Goal: Information Seeking & Learning: Find contact information

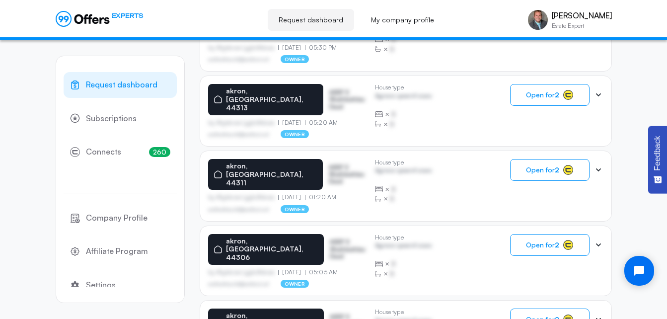
scroll to position [289, 0]
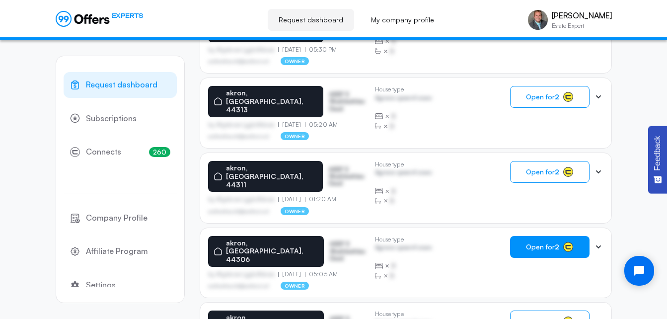
click at [539, 236] on button "Open for 2" at bounding box center [549, 247] width 79 height 22
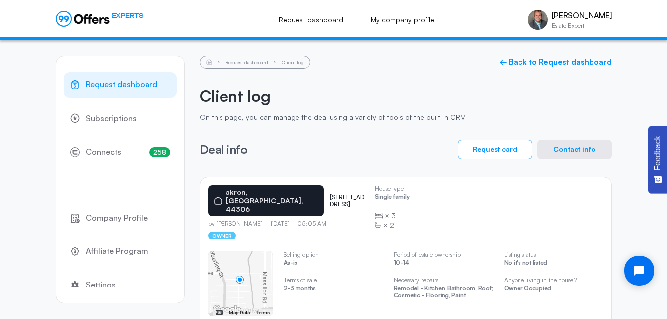
drag, startPoint x: 670, startPoint y: 28, endPoint x: 496, endPoint y: 298, distance: 321.0
drag, startPoint x: 496, startPoint y: 298, endPoint x: 504, endPoint y: 312, distance: 16.3
drag, startPoint x: 504, startPoint y: 312, endPoint x: 327, endPoint y: 232, distance: 194.3
drag, startPoint x: 327, startPoint y: 232, endPoint x: 217, endPoint y: 173, distance: 124.9
drag, startPoint x: 217, startPoint y: 173, endPoint x: 208, endPoint y: 179, distance: 11.6
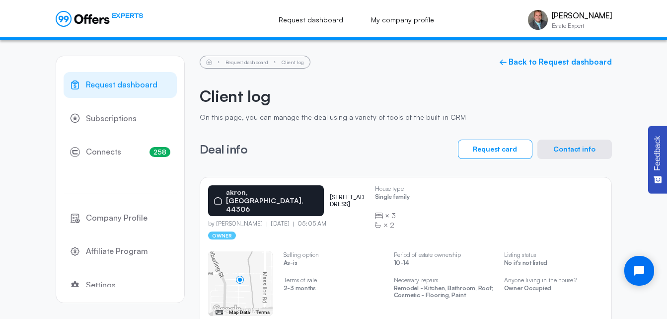
click at [208, 179] on div "[GEOGRAPHIC_DATA] [STREET_ADDRESS] by [PERSON_NAME] [DATE] 05:05 AM owner House…" at bounding box center [406, 265] width 412 height 177
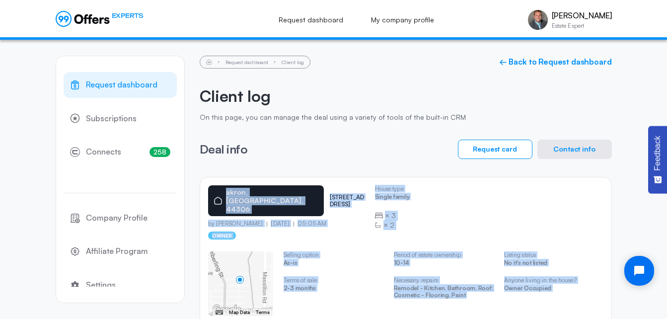
scroll to position [42, 0]
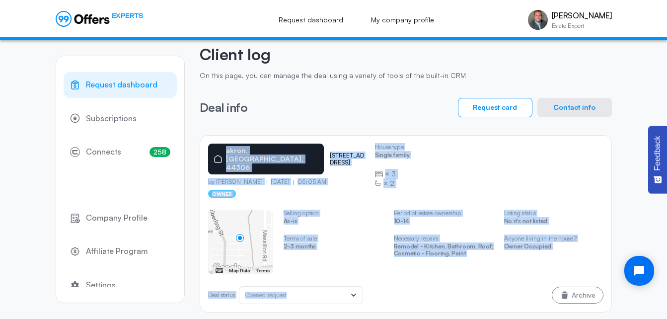
drag, startPoint x: 208, startPoint y: 179, endPoint x: 489, endPoint y: 272, distance: 296.6
click at [489, 272] on div "[GEOGRAPHIC_DATA] [STREET_ADDRESS] by [PERSON_NAME] [DATE] 05:05 AM owner House…" at bounding box center [406, 223] width 412 height 177
copy div "[GEOGRAPHIC_DATA] [STREET_ADDRESS] by [PERSON_NAME] [DATE] 05:05 AM owner House…"
click at [576, 111] on button "Contact info" at bounding box center [574, 107] width 74 height 19
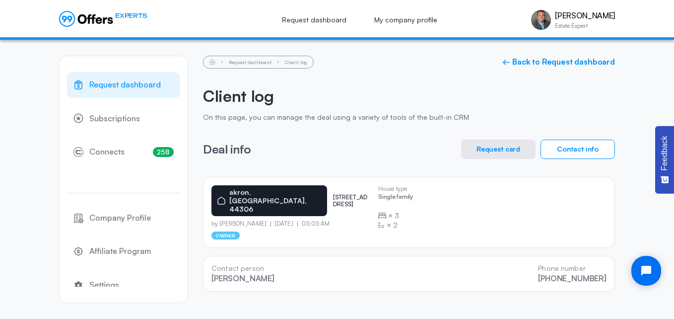
drag, startPoint x: 212, startPoint y: 258, endPoint x: 612, endPoint y: 285, distance: 401.1
click at [612, 285] on div "Request dashboard Client log ← Back to Request dashboard Client log On this pag…" at bounding box center [409, 174] width 412 height 268
copy div "Contact person [PERSON_NAME] Phone number [PHONE_NUMBER]"
click at [596, 60] on link "← Back to Request dashboard" at bounding box center [558, 61] width 113 height 9
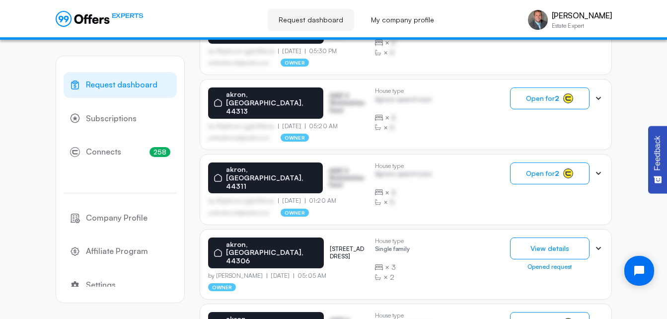
scroll to position [293, 0]
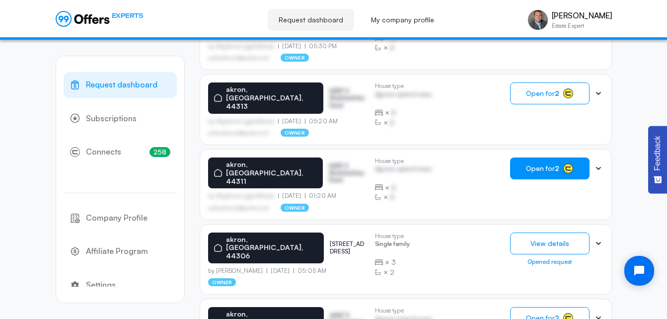
click at [545, 157] on button "Open for 2" at bounding box center [549, 168] width 79 height 22
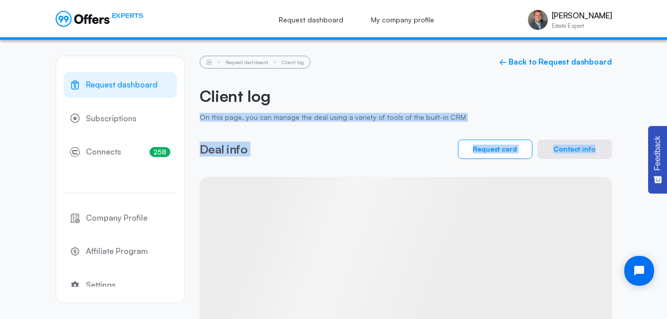
drag, startPoint x: 666, startPoint y: 78, endPoint x: 671, endPoint y: 187, distance: 108.8
click at [666, 187] on html "EXPERTS Request dashboard My company profile [PERSON_NAME] Estate Expert [PERSO…" at bounding box center [333, 171] width 667 height 342
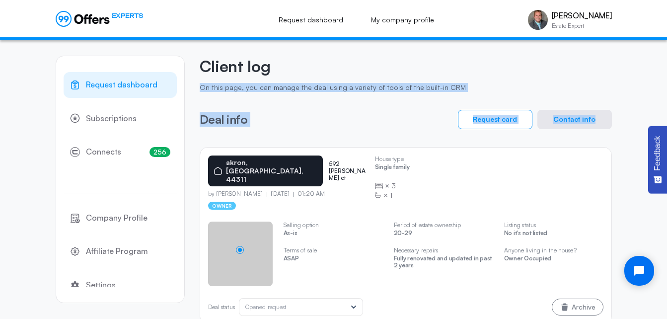
scroll to position [42, 0]
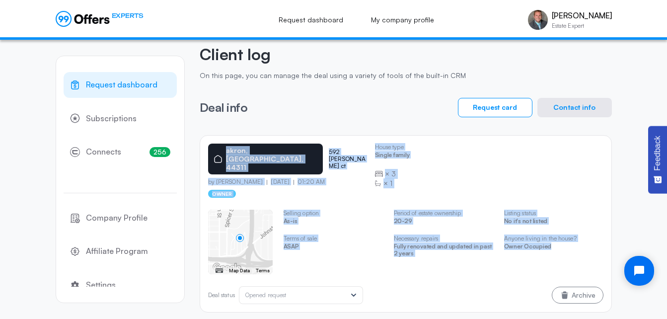
drag, startPoint x: 564, startPoint y: 247, endPoint x: 194, endPoint y: 135, distance: 385.9
click at [194, 135] on div "Request dashboard Subscriptions 256 Connects 256 Company Profile Affiliate Prog…" at bounding box center [334, 163] width 556 height 330
copy div "[GEOGRAPHIC_DATA] 592 [PERSON_NAME] ct by [PERSON_NAME] [DATE] 01:20 AM owner H…"
click at [570, 106] on button "Contact info" at bounding box center [574, 107] width 74 height 19
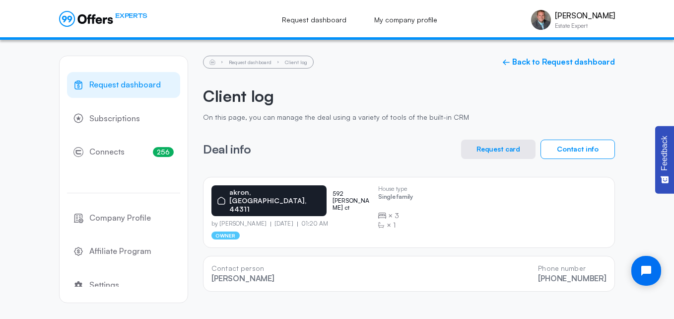
drag, startPoint x: 614, startPoint y: 274, endPoint x: 204, endPoint y: 253, distance: 410.2
click at [204, 256] on div "Contact person [PERSON_NAME] Phone number [PHONE_NUMBER]" at bounding box center [409, 274] width 412 height 36
copy div "Contact person [PERSON_NAME] Phone number [PHONE_NUMBER]"
click at [563, 61] on link "← Back to Request dashboard" at bounding box center [558, 61] width 113 height 9
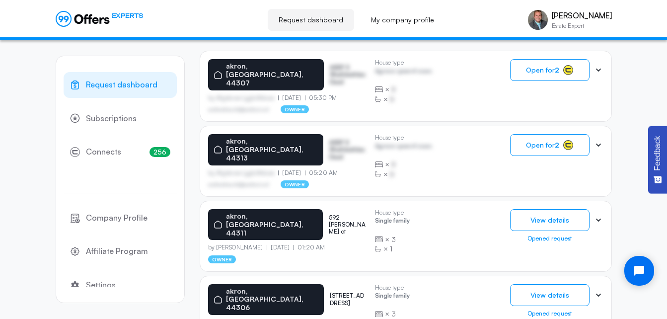
scroll to position [238, 0]
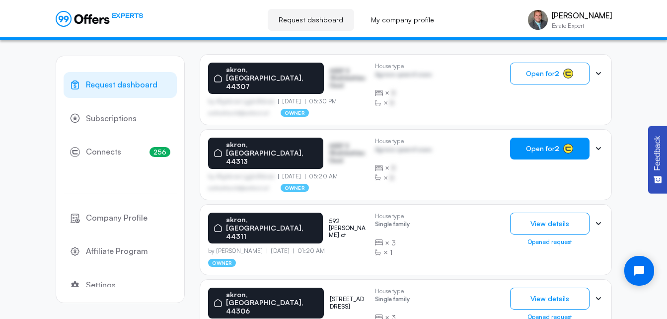
click at [549, 144] on button "Open for 2" at bounding box center [549, 149] width 79 height 22
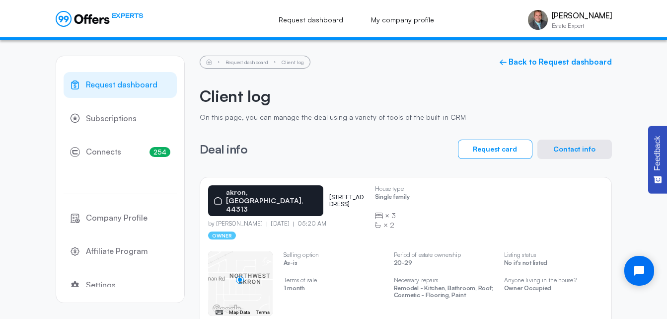
scroll to position [42, 0]
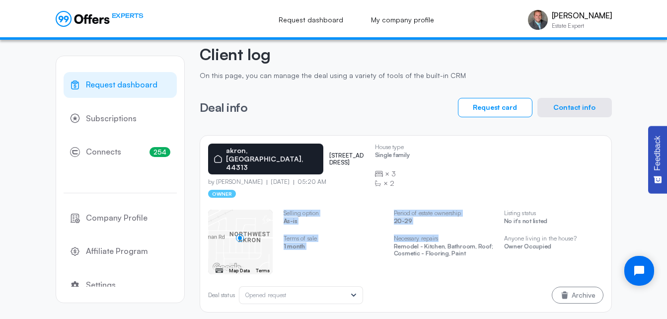
drag, startPoint x: 585, startPoint y: 251, endPoint x: 472, endPoint y: 231, distance: 114.9
click at [472, 231] on div "← Move left → Move right ↑ Move up ↓ Move down + Zoom in - Zoom out Home Jump l…" at bounding box center [405, 242] width 395 height 65
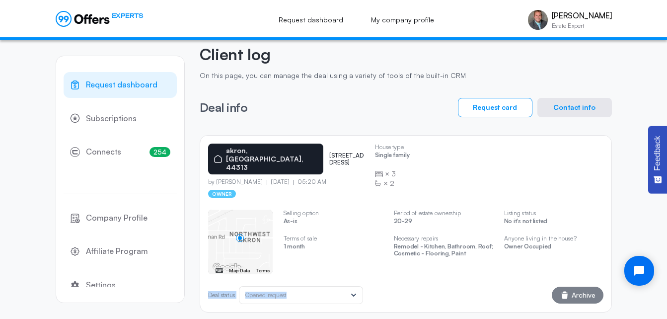
drag, startPoint x: 472, startPoint y: 231, endPoint x: 558, endPoint y: 278, distance: 98.2
click at [558, 278] on div "House type Single family × 3 × 2 ← Move left → Move right ↑ Move up ↓ Move down…" at bounding box center [405, 251] width 395 height 106
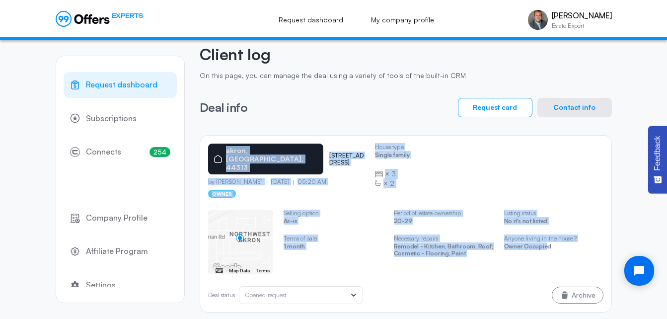
drag, startPoint x: 558, startPoint y: 278, endPoint x: 199, endPoint y: 141, distance: 384.7
click at [199, 141] on div "Request dashboard Subscriptions 254 Connects 254 Company Profile Affiliate Prog…" at bounding box center [334, 163] width 556 height 330
copy div "[GEOGRAPHIC_DATA] [STREET_ADDRESS] by [PERSON_NAME] [DATE] 05:20 AM owner House…"
click at [552, 108] on button "Contact info" at bounding box center [574, 107] width 74 height 19
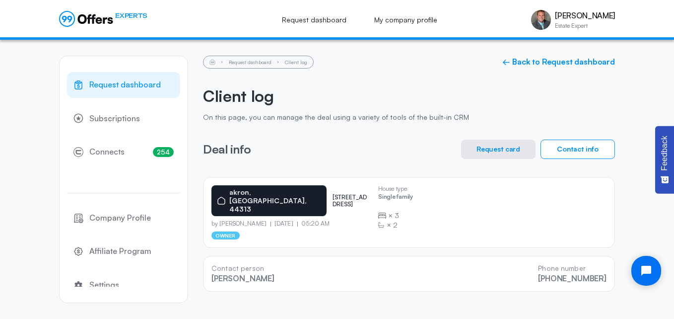
drag, startPoint x: 609, startPoint y: 275, endPoint x: 210, endPoint y: 256, distance: 400.2
click at [210, 256] on div "Contact person [PERSON_NAME] Phone number [PHONE_NUMBER]" at bounding box center [409, 274] width 412 height 36
copy div "Contact person [PERSON_NAME] Phone number [PHONE_NUMBER]"
click at [573, 62] on link "← Back to Request dashboard" at bounding box center [558, 61] width 113 height 9
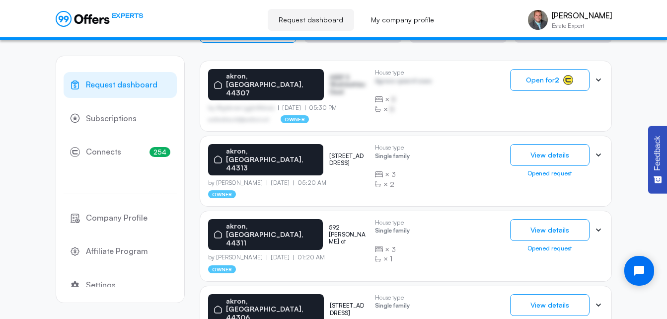
scroll to position [236, 0]
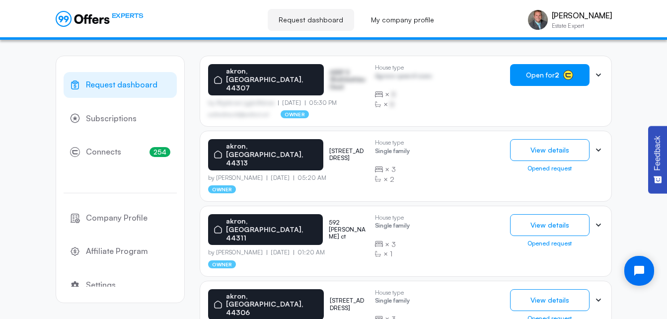
click at [560, 74] on button "Open for 2" at bounding box center [549, 75] width 79 height 22
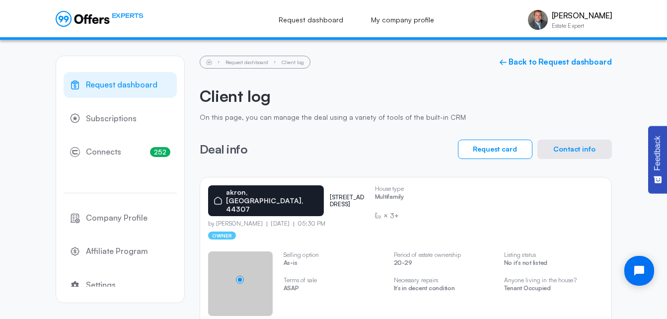
scroll to position [34, 0]
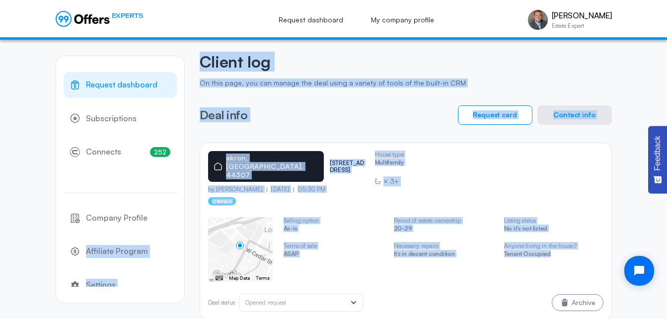
drag, startPoint x: 588, startPoint y: 242, endPoint x: 190, endPoint y: 148, distance: 409.1
click at [190, 148] on div "Request dashboard Subscriptions 252 Connects 252 Company Profile Affiliate Prog…" at bounding box center [334, 170] width 556 height 330
copy div "Affiliate Program Settings Logout Request dashboard Client log ← Back to Reques…"
click at [565, 117] on button "Contact info" at bounding box center [574, 114] width 74 height 19
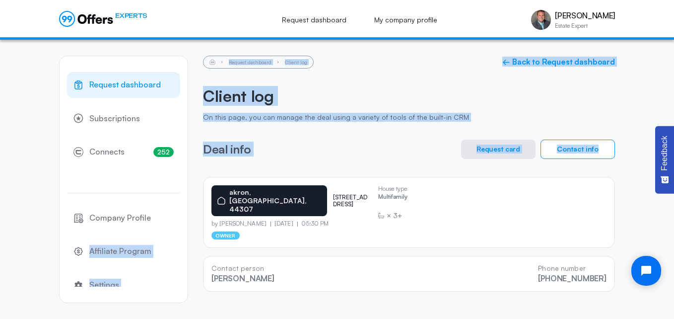
drag, startPoint x: 609, startPoint y: 269, endPoint x: 205, endPoint y: 253, distance: 404.5
click at [205, 256] on div "Contact person [PERSON_NAME] Phone number [PHONE_NUMBER]" at bounding box center [409, 274] width 412 height 36
copy div "Contact person [PERSON_NAME] Phone number [PHONE_NUMBER]"
